Goal: Navigation & Orientation: Understand site structure

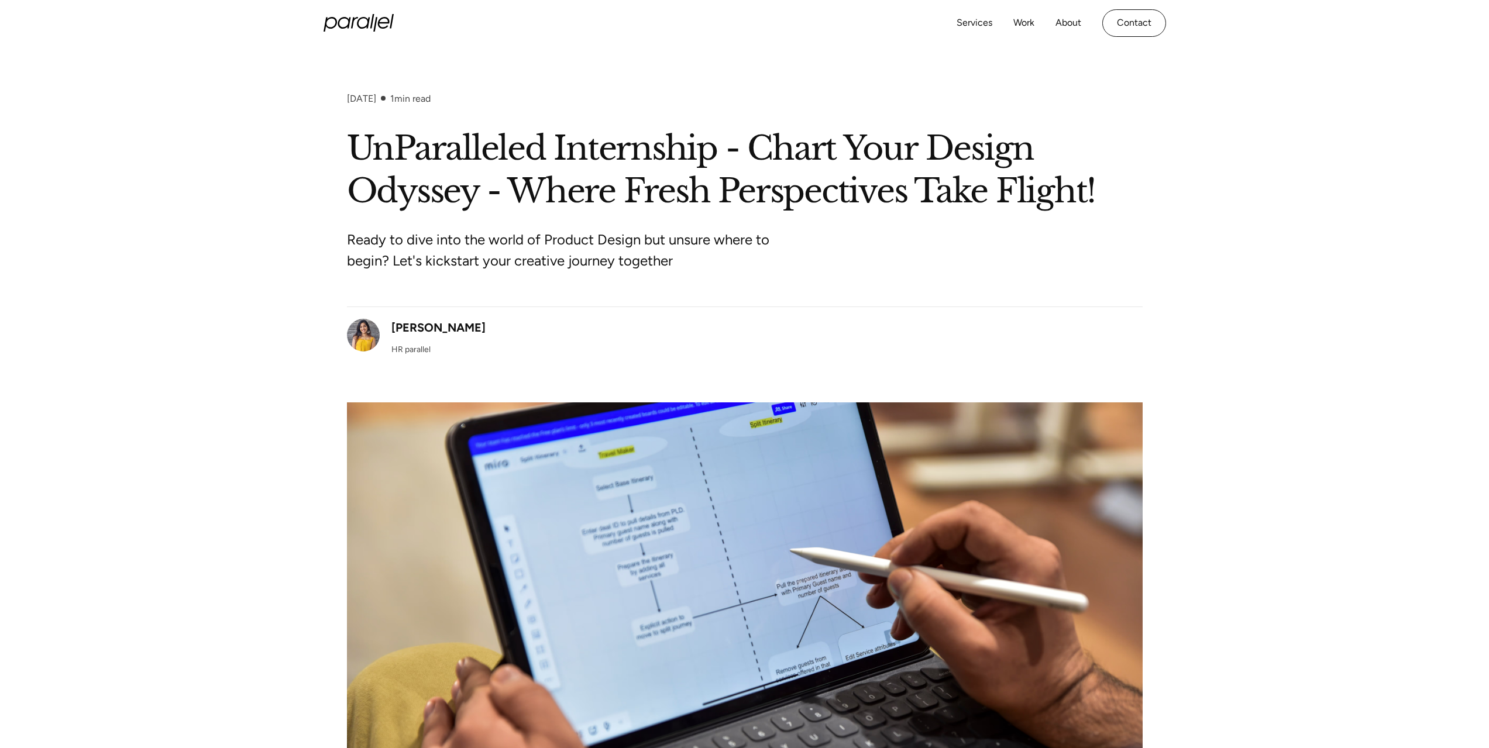
click at [367, 1] on div "Services Work About Careers Contact LinkedIn Twitter (X)" at bounding box center [745, 23] width 843 height 46
click at [376, 46] on section "November 29, 2023 1 min read UnParalleled Internship - Chart Your Design Odysse…" at bounding box center [744, 423] width 1489 height 754
click at [378, 32] on icon "home" at bounding box center [359, 23] width 70 height 18
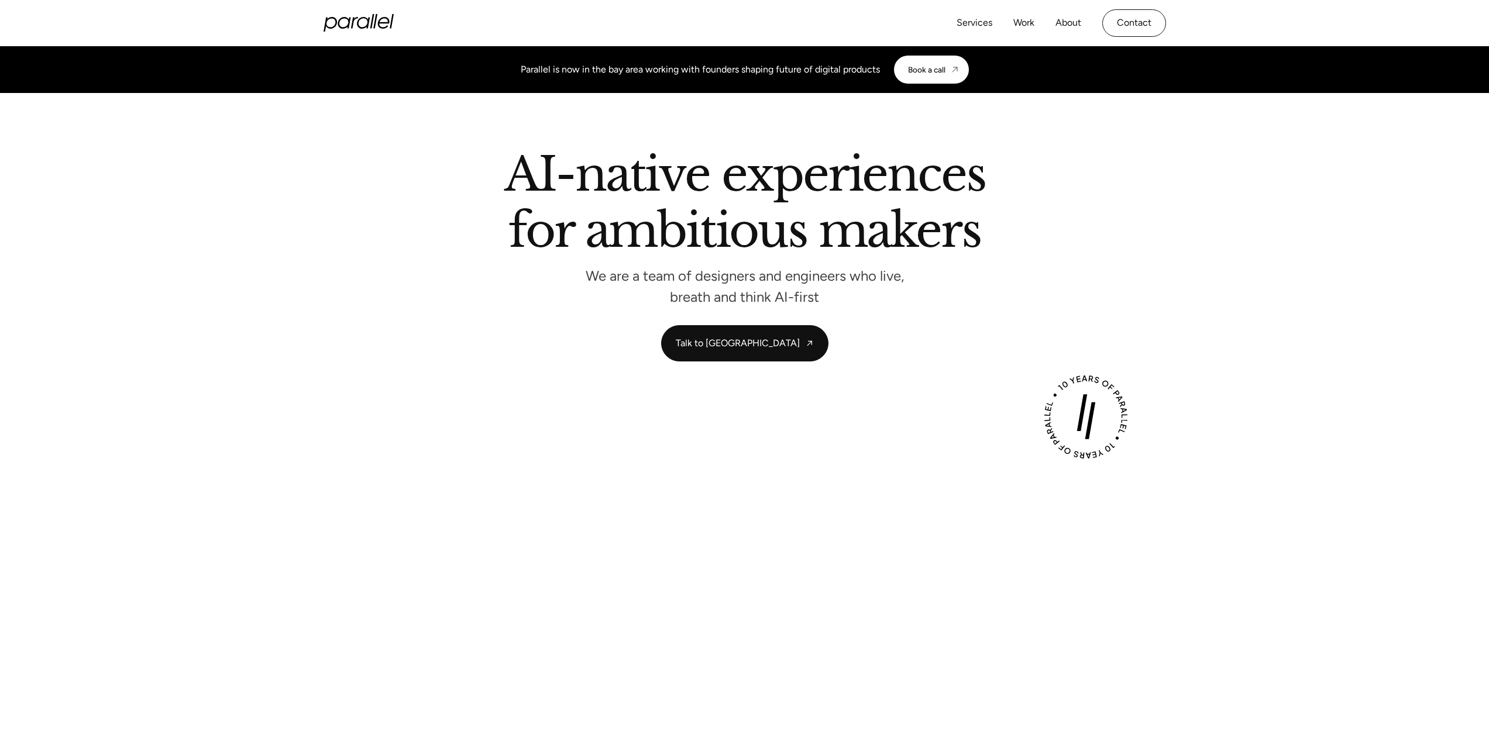
click at [384, 23] on icon "home" at bounding box center [383, 23] width 12 height 12
click at [362, 31] on icon "home" at bounding box center [359, 23] width 70 height 18
click at [964, 28] on link "Services" at bounding box center [975, 23] width 36 height 17
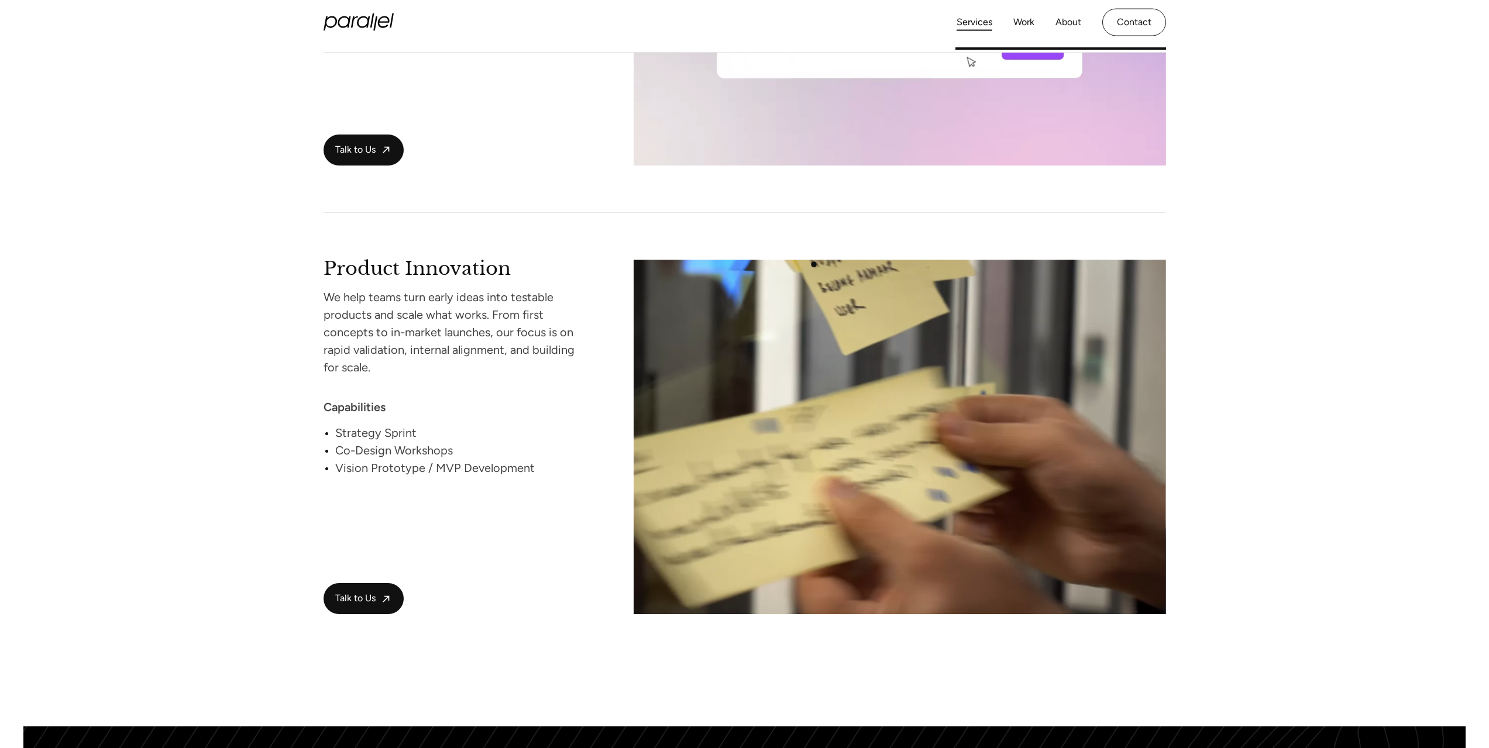
scroll to position [2163, 0]
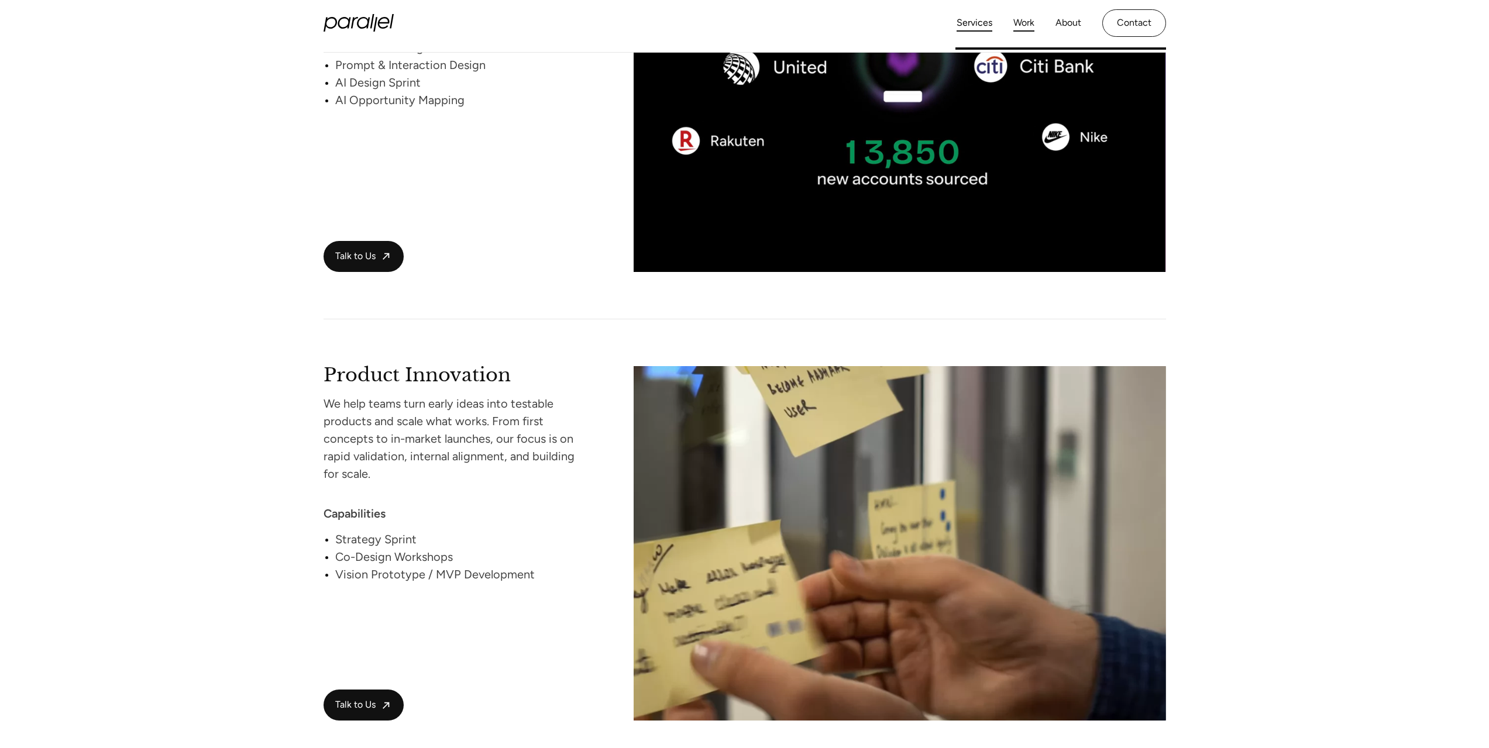
click at [1026, 17] on link "Work" at bounding box center [1024, 23] width 21 height 17
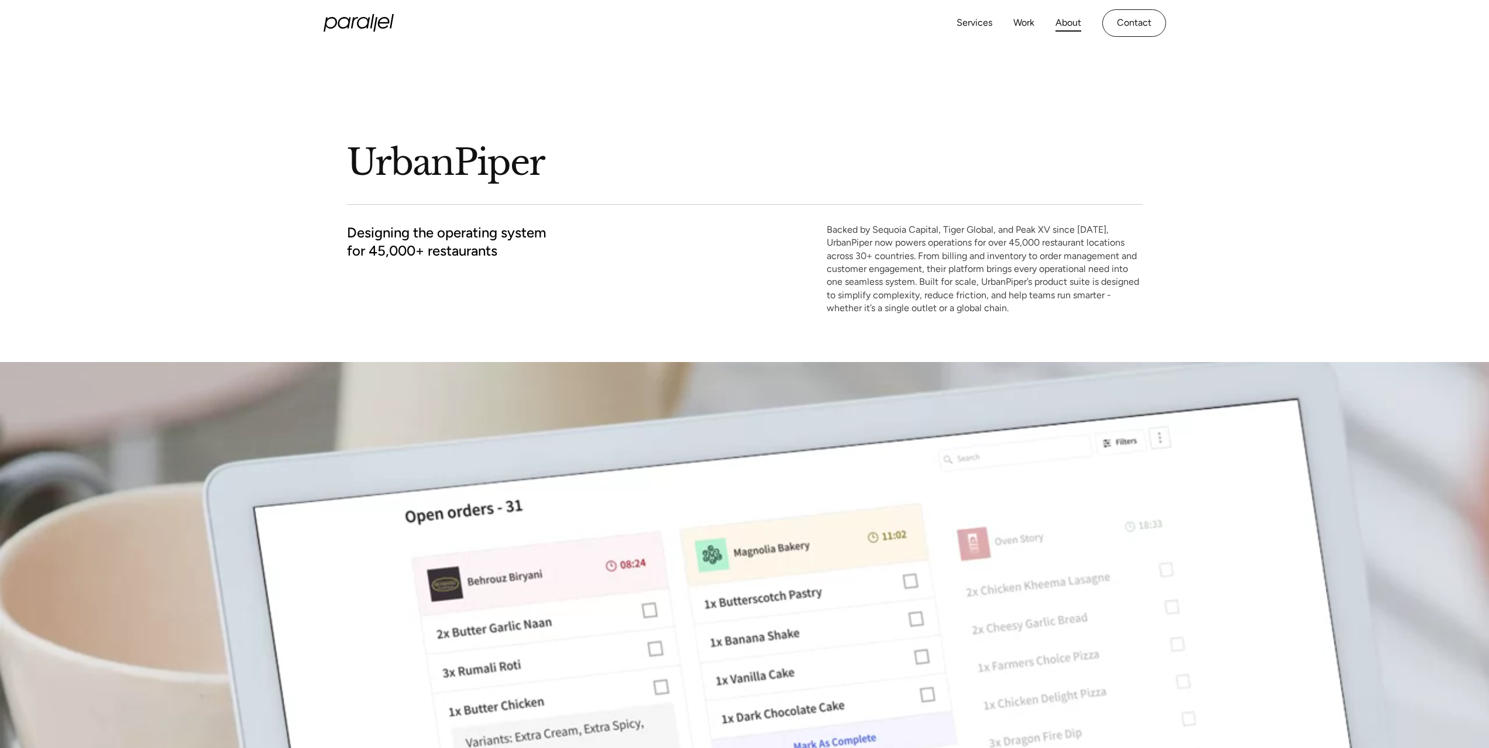
click at [1065, 19] on link "About" at bounding box center [1069, 23] width 26 height 17
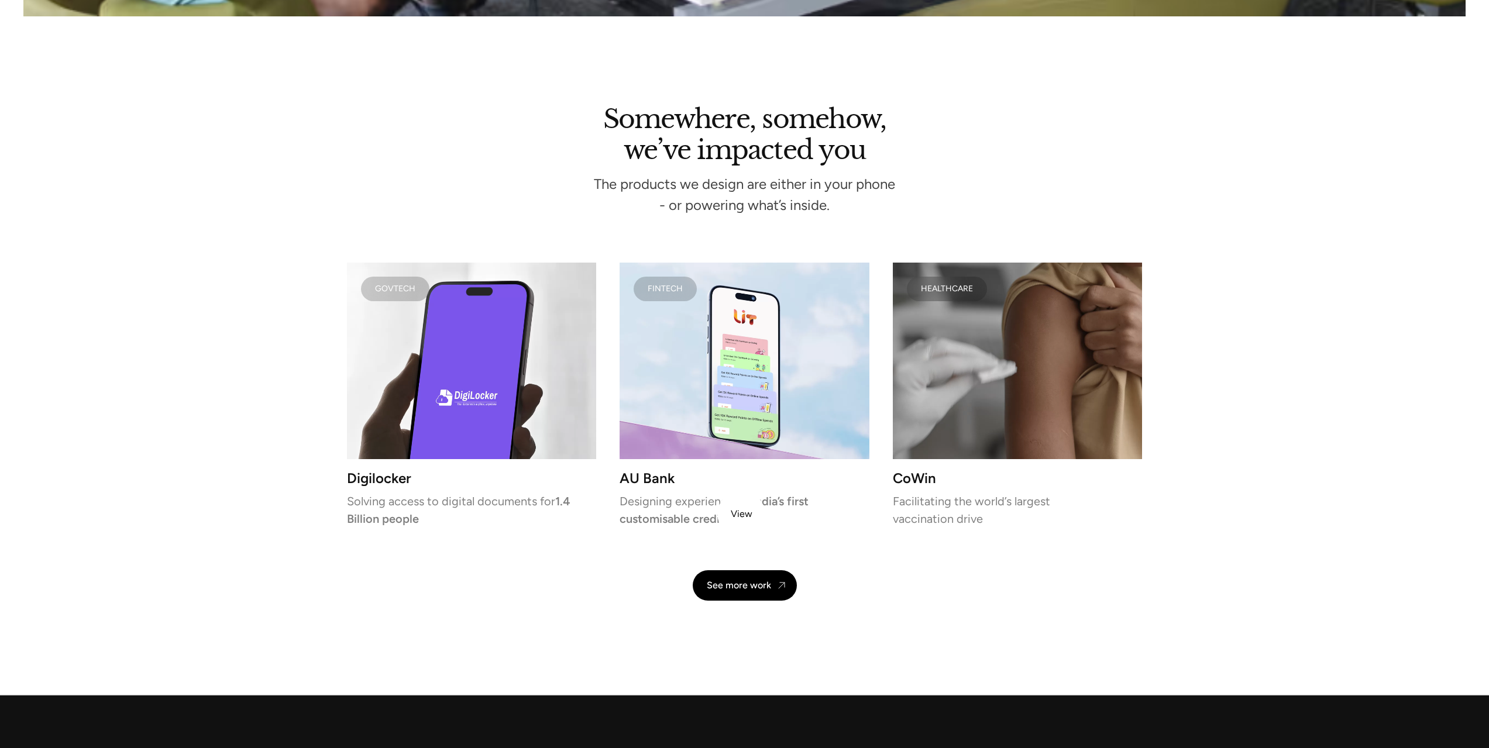
scroll to position [2692, 0]
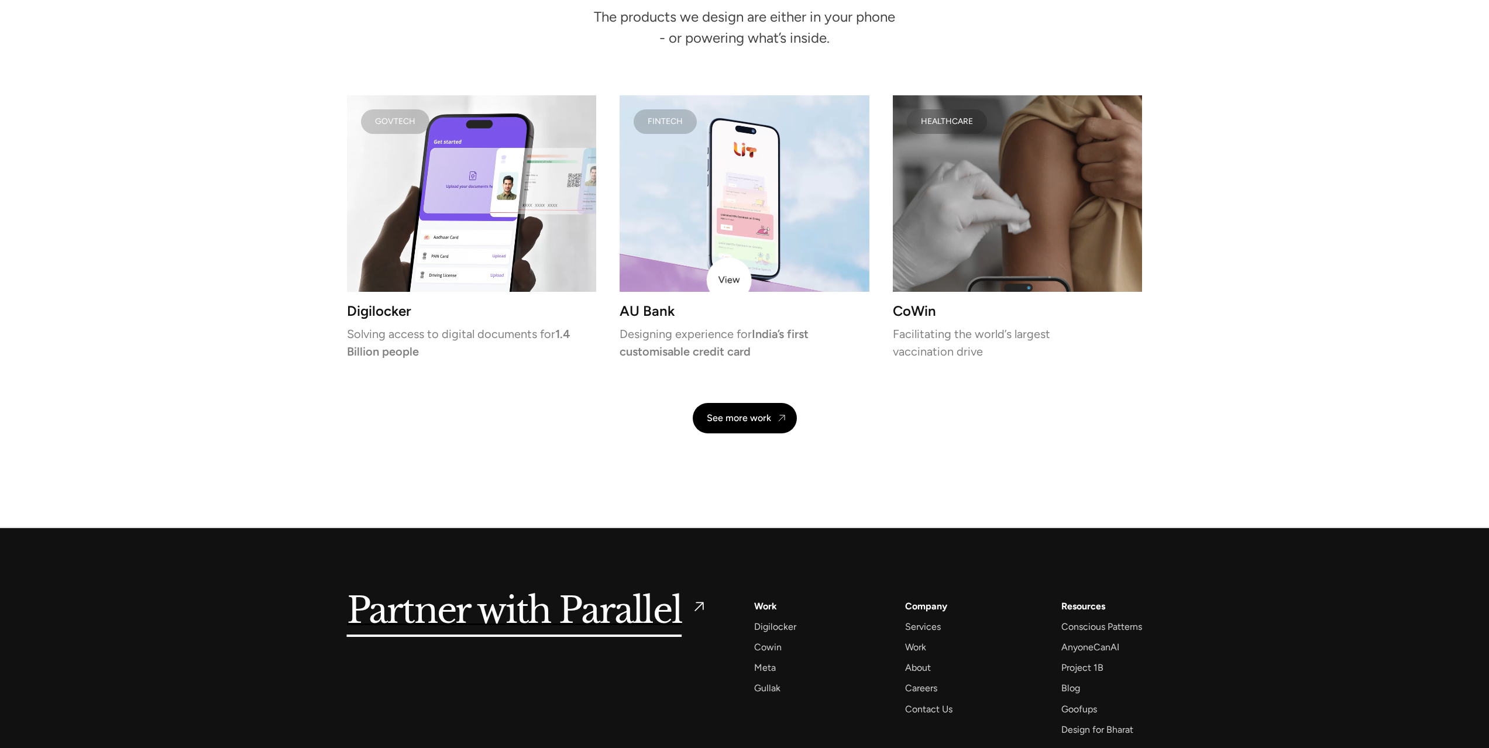
click at [729, 280] on video at bounding box center [744, 193] width 249 height 197
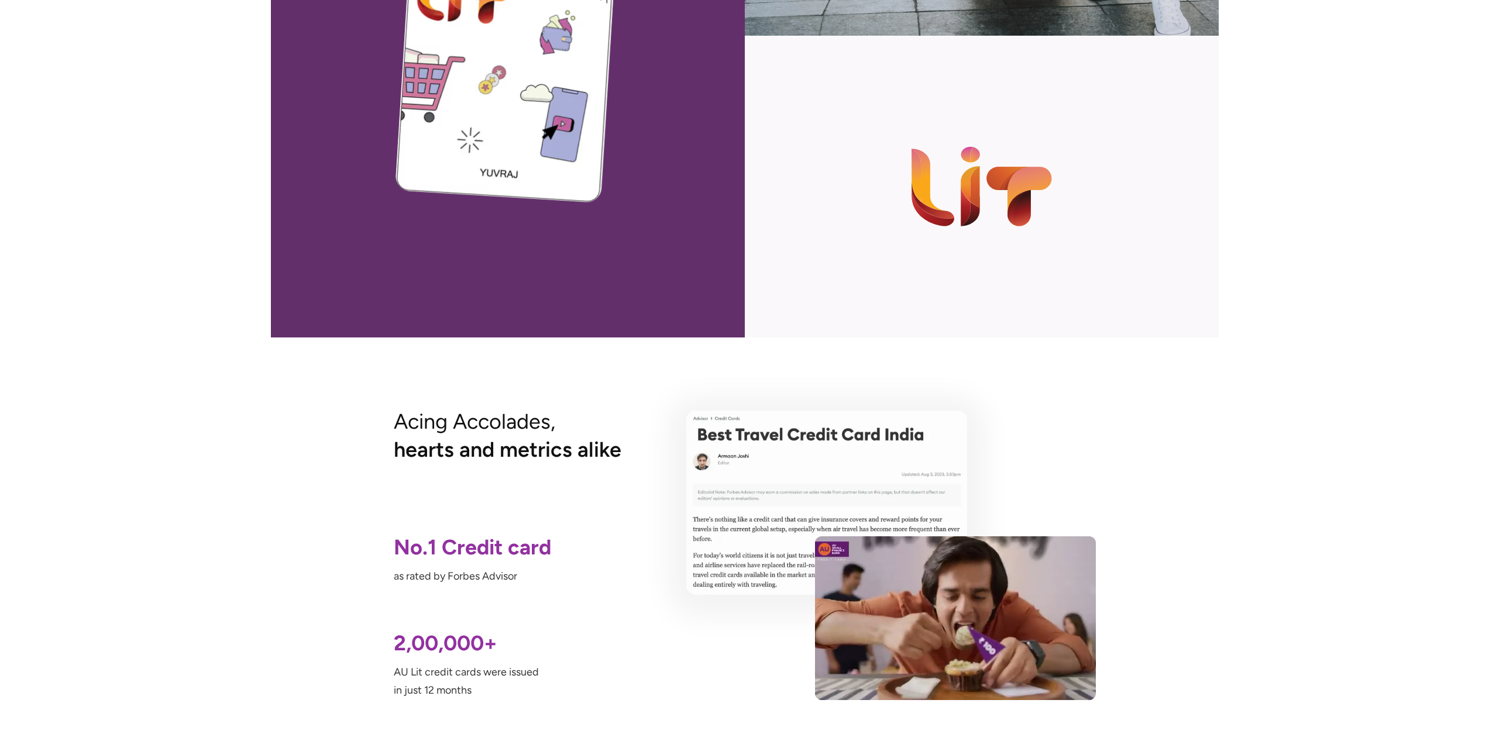
scroll to position [3928, 0]
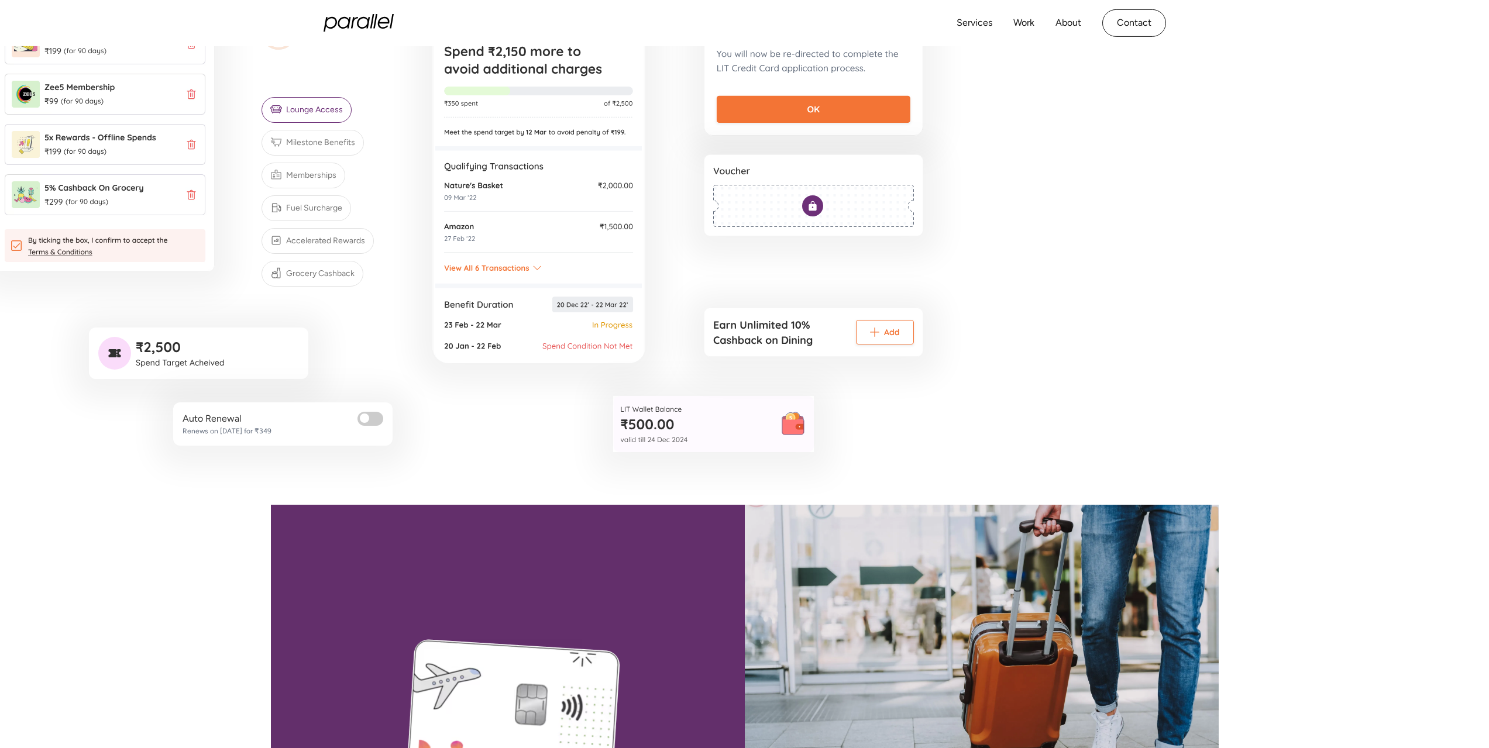
click at [362, 23] on icon "home" at bounding box center [359, 23] width 70 height 18
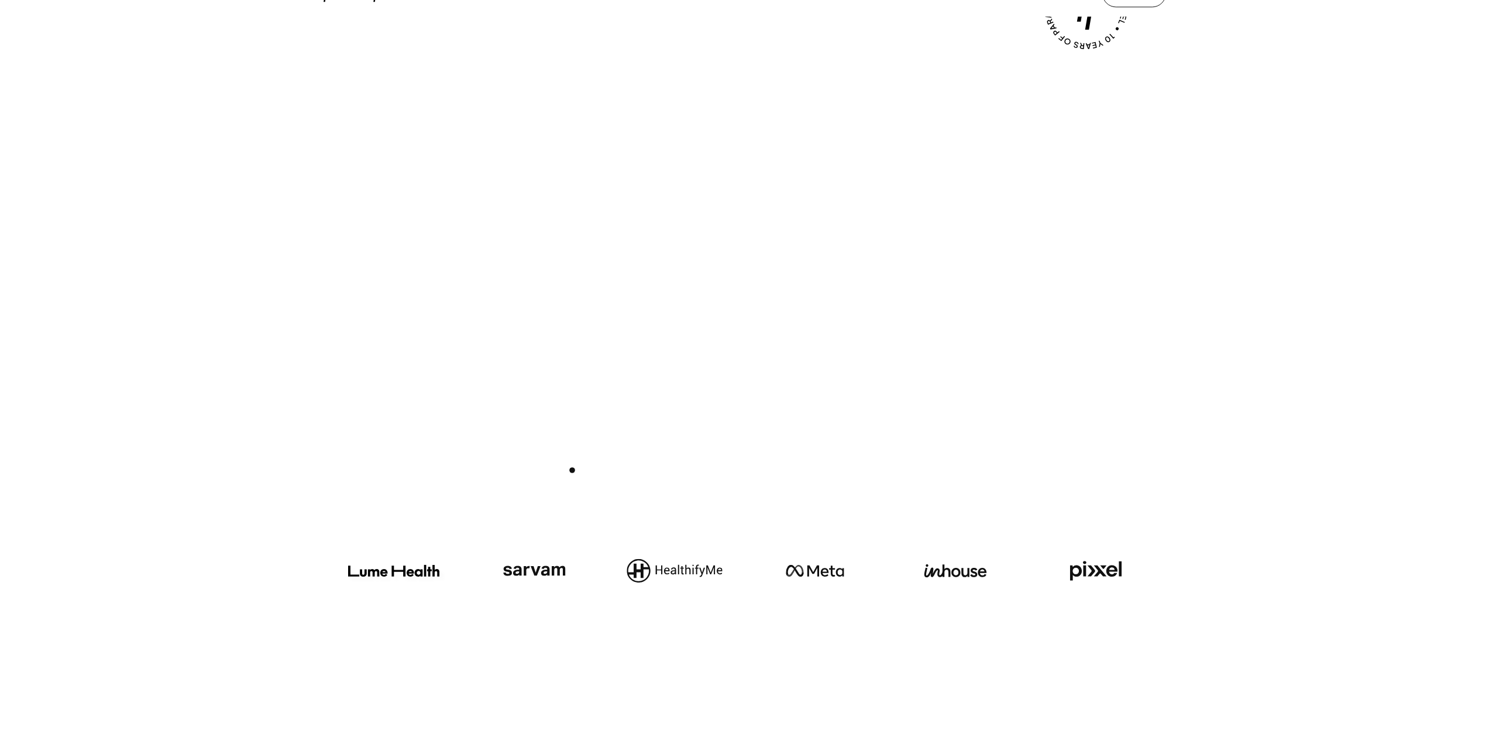
scroll to position [644, 0]
